Goal: Communication & Community: Ask a question

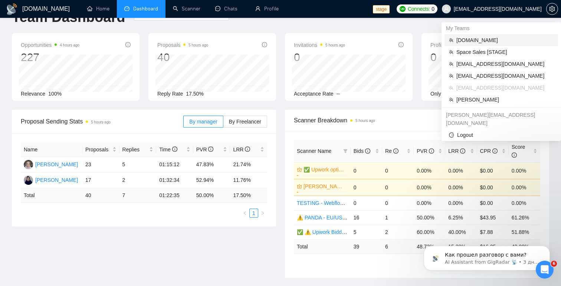
click at [473, 40] on span "[DOMAIN_NAME]" at bounding box center [505, 40] width 97 height 8
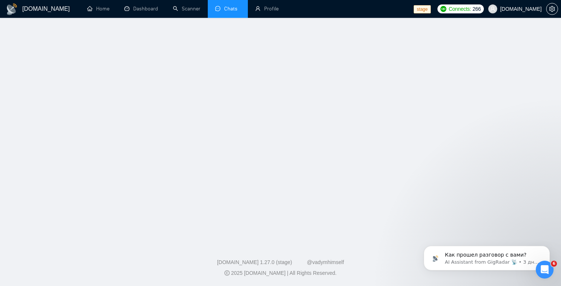
click at [226, 11] on body "[DOMAIN_NAME] Home Dashboard Scanner Chats Profile stage Connects: 266 [DOMAIN_…" at bounding box center [280, 143] width 561 height 286
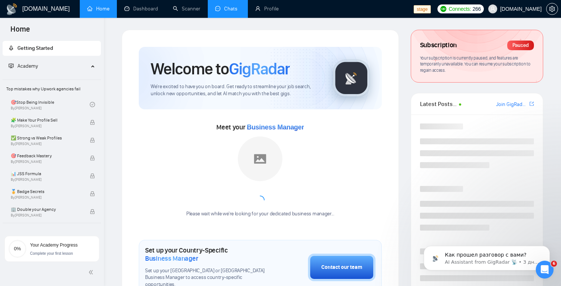
click at [228, 12] on link "Chats" at bounding box center [227, 9] width 25 height 6
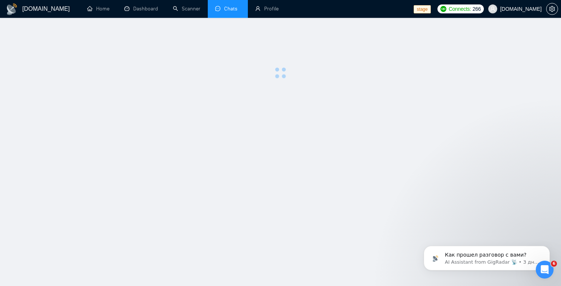
click at [228, 12] on link "Chats" at bounding box center [227, 9] width 25 height 6
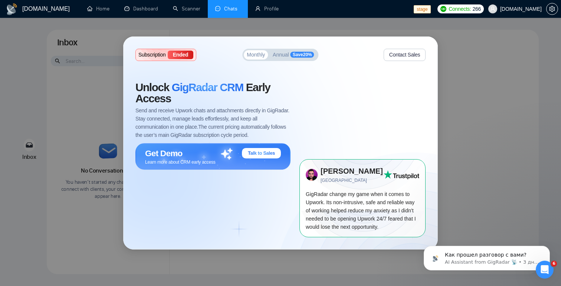
click at [264, 151] on span "Talk to Sales" at bounding box center [261, 153] width 27 height 6
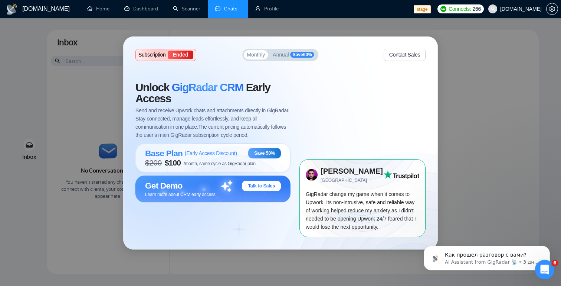
click at [545, 270] on icon "Открыть службу сообщений Intercom" at bounding box center [544, 268] width 12 height 12
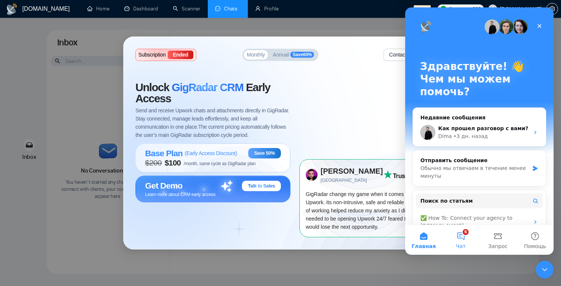
click at [464, 238] on button "6 Чат" at bounding box center [461, 240] width 37 height 30
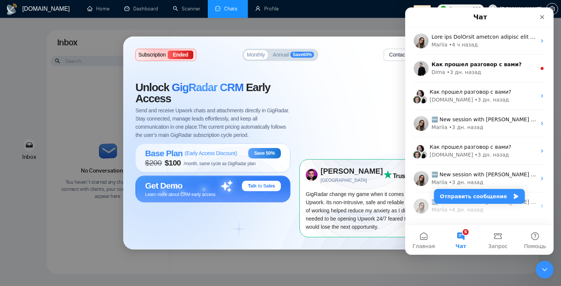
click at [254, 186] on span "Talk to Sales" at bounding box center [261, 186] width 27 height 6
click at [270, 191] on div "Talk to Sales" at bounding box center [261, 185] width 39 height 10
click at [544, 15] on icon "Закрыть" at bounding box center [542, 17] width 6 height 6
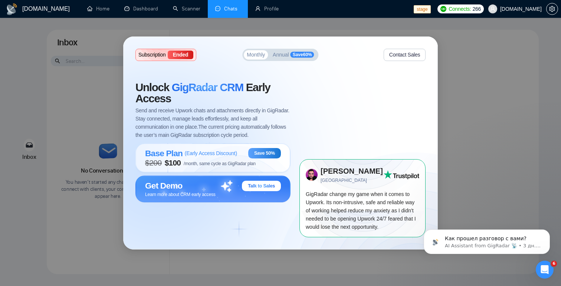
click at [414, 56] on button "Contact Sales" at bounding box center [405, 55] width 42 height 12
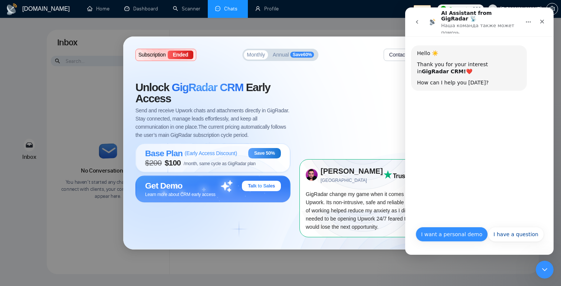
click at [450, 236] on button "I want a personal demo" at bounding box center [452, 233] width 72 height 15
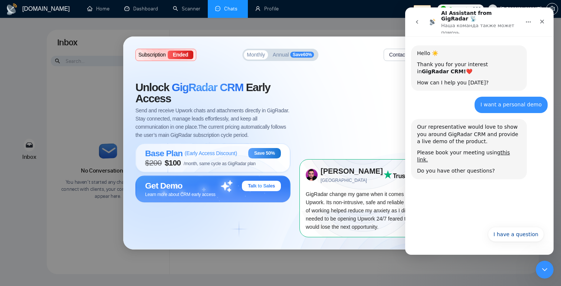
click at [534, 22] on button "Главная" at bounding box center [529, 22] width 14 height 14
